Goal: Find specific page/section: Find specific page/section

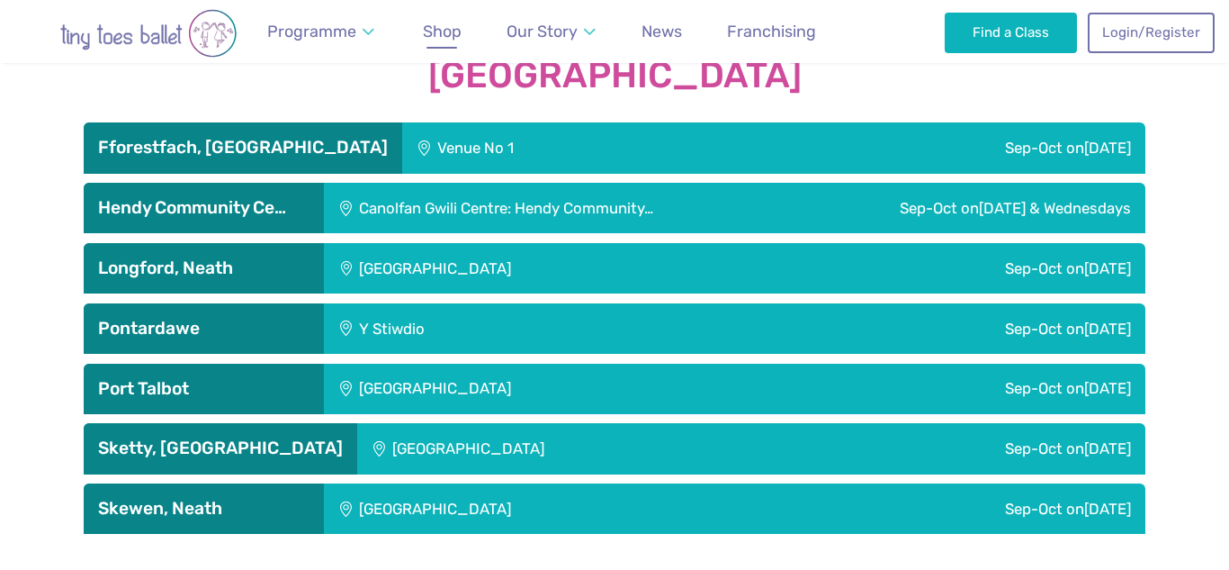
scroll to position [3058, 0]
click at [455, 37] on span "Shop" at bounding box center [442, 31] width 39 height 19
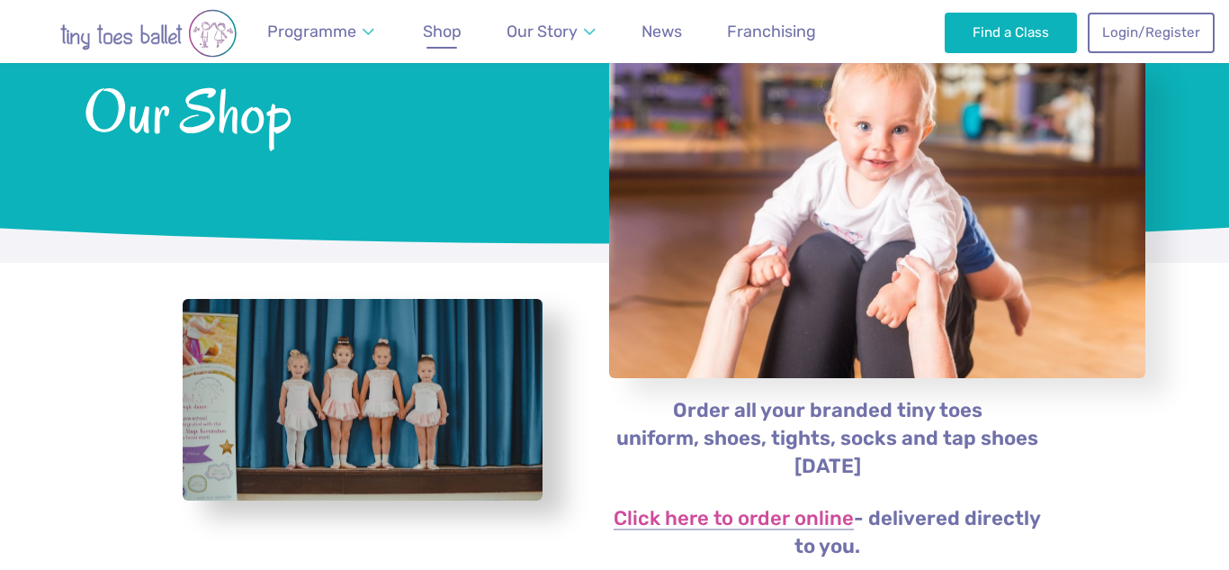
scroll to position [216, 0]
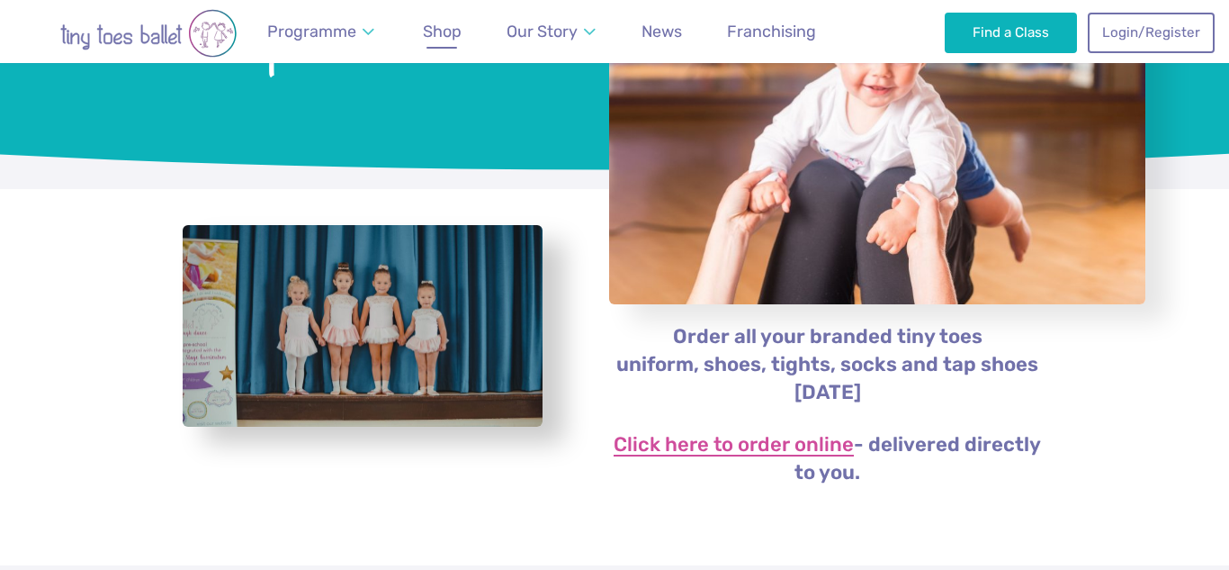
click at [808, 441] on link "Click here to order online" at bounding box center [734, 446] width 240 height 22
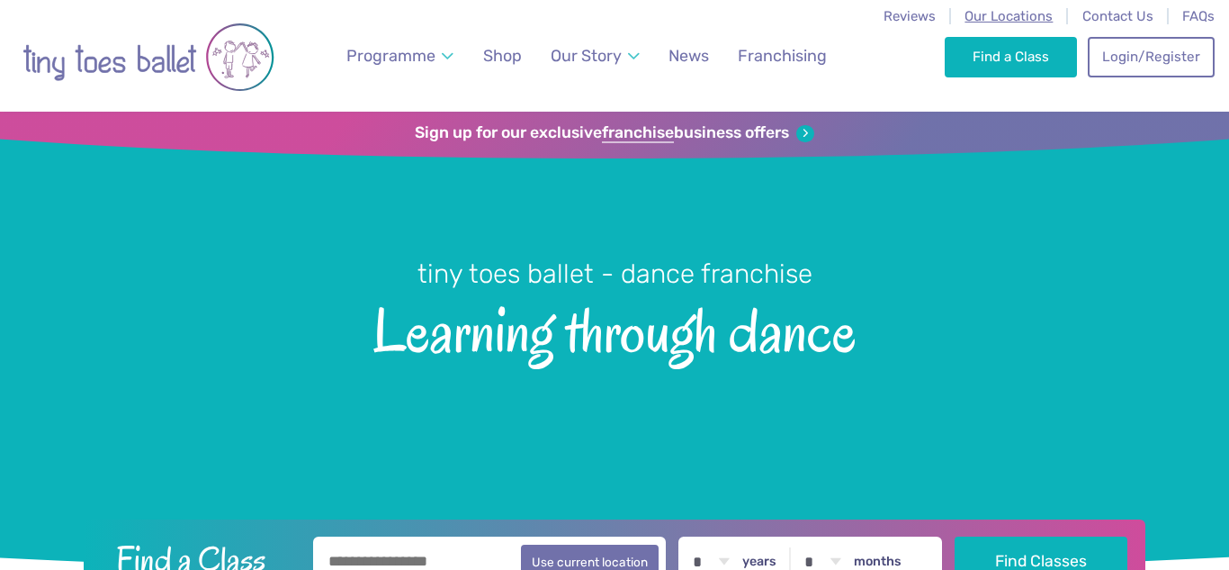
click at [977, 14] on span "Our Locations" at bounding box center [1009, 16] width 88 height 16
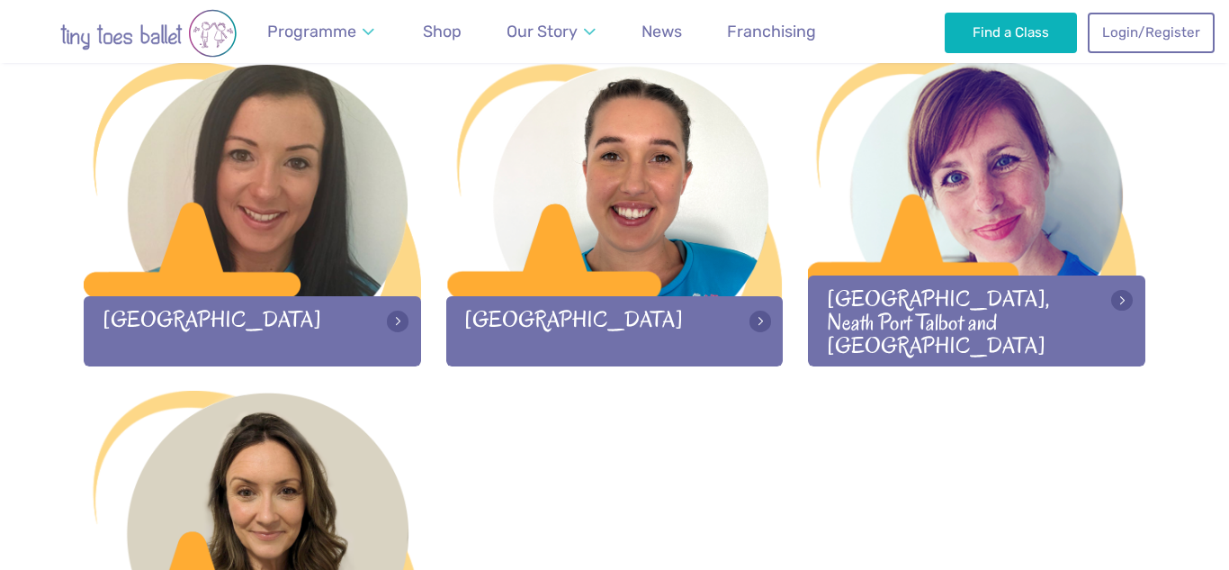
scroll to position [2566, 0]
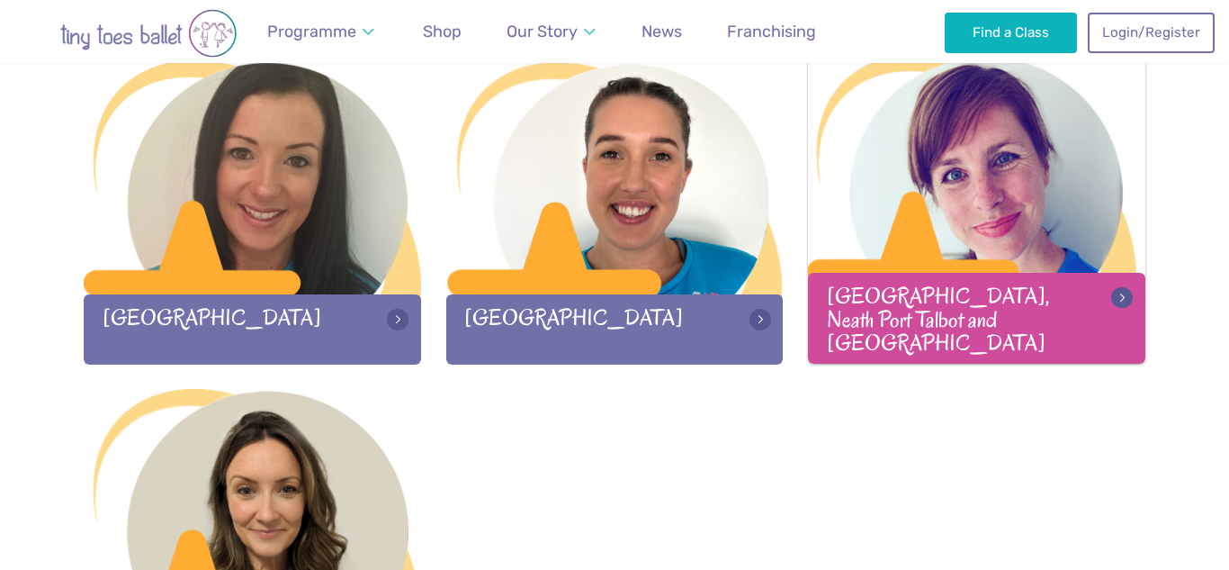
click at [902, 257] on div at bounding box center [976, 178] width 337 height 238
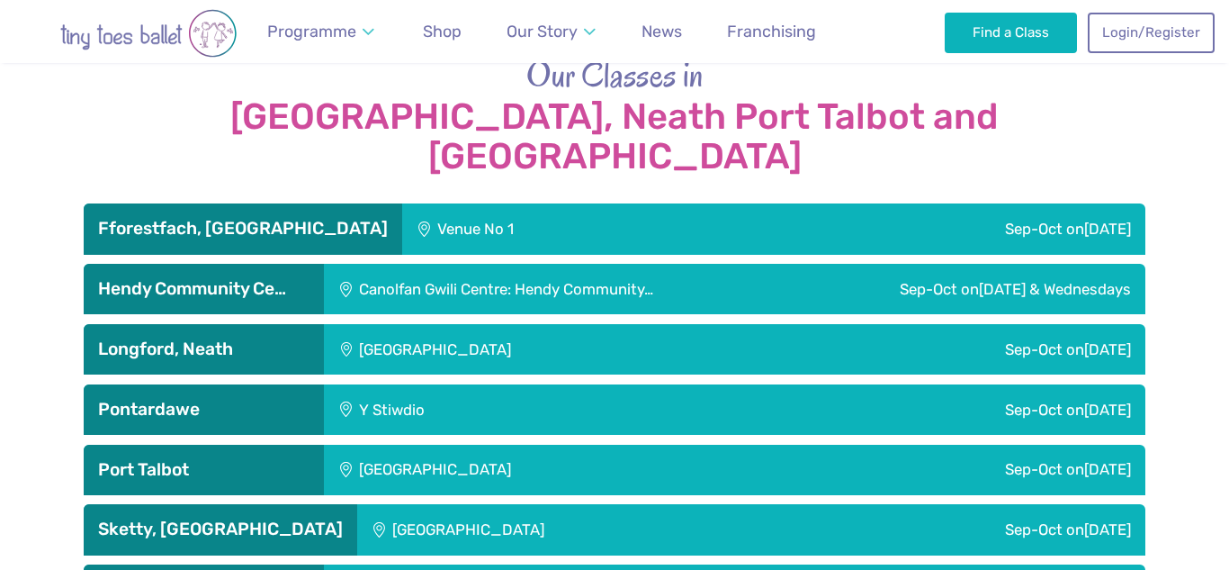
scroll to position [2985, 0]
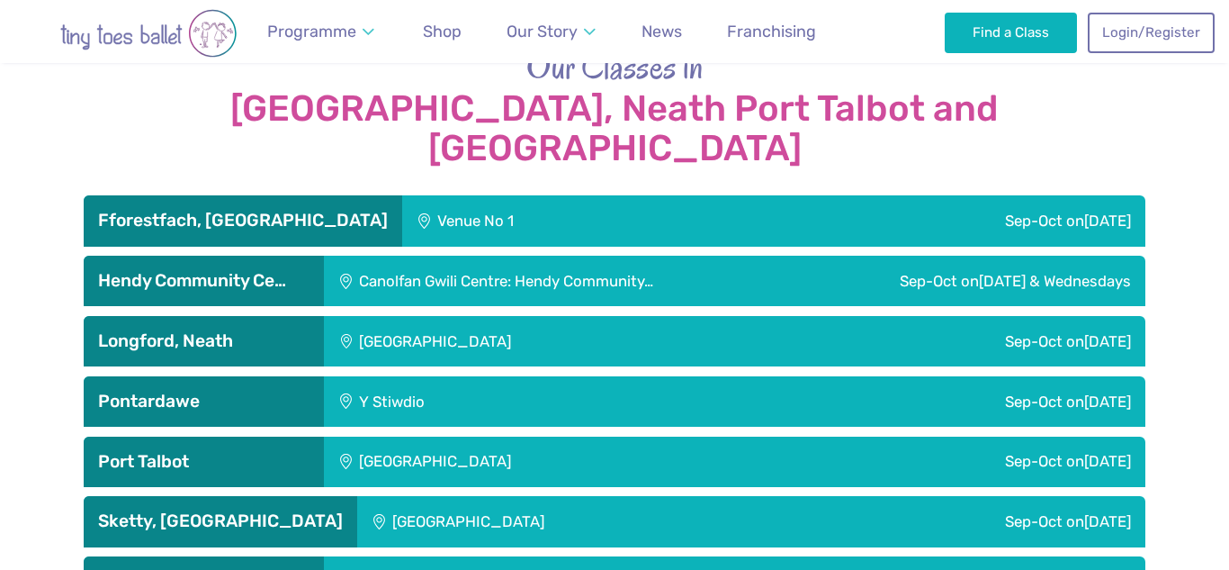
click at [184, 270] on h3 "Hendy Community Ce…" at bounding box center [203, 281] width 211 height 22
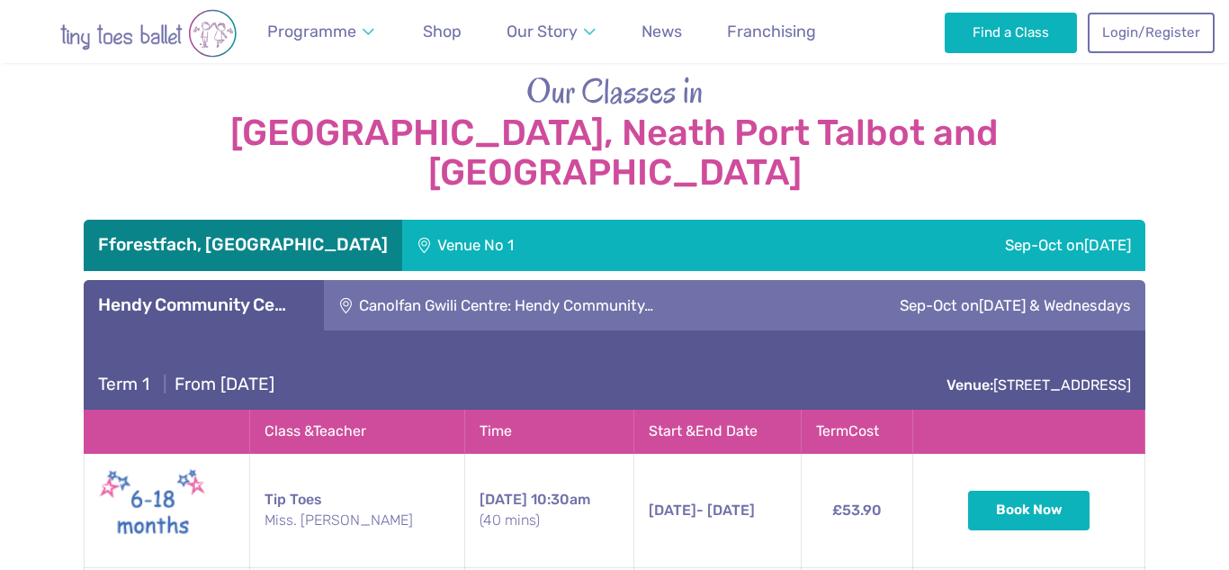
scroll to position [2958, 0]
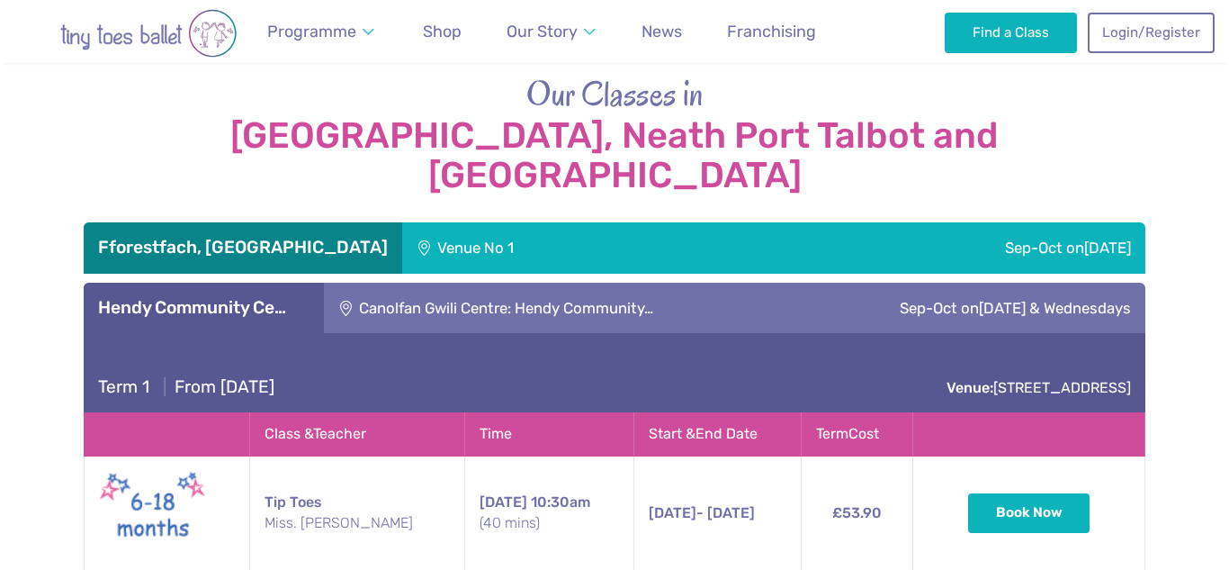
click at [276, 297] on h3 "Hendy Community Ce…" at bounding box center [203, 308] width 211 height 22
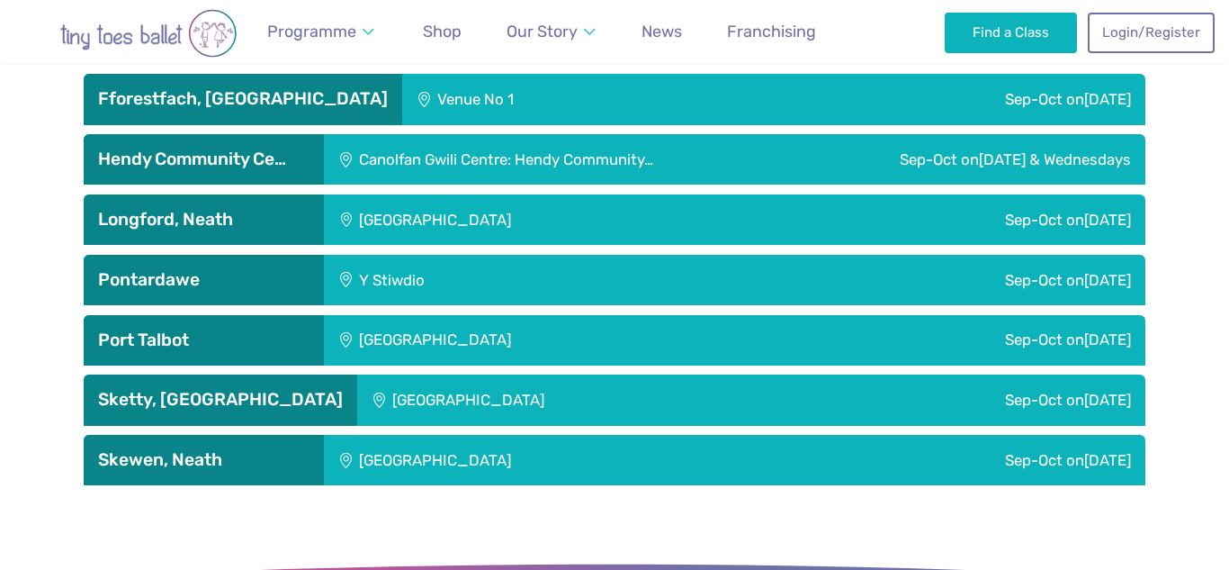
scroll to position [3109, 0]
